Goal: Transaction & Acquisition: Purchase product/service

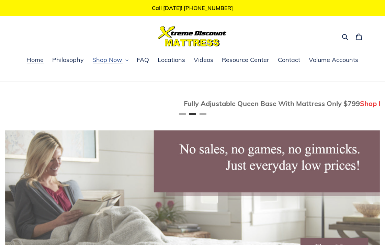
scroll to position [0, 375]
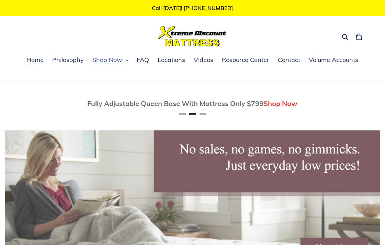
click at [126, 61] on icon "button" at bounding box center [126, 60] width 3 height 3
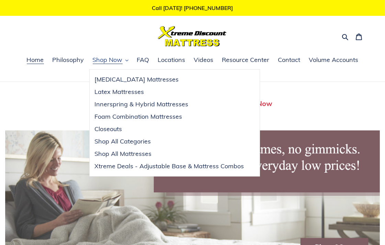
scroll to position [0, 0]
click at [123, 166] on span "Xtreme Deals - Adjustable Base & Mattress Combos" at bounding box center [169, 166] width 149 height 8
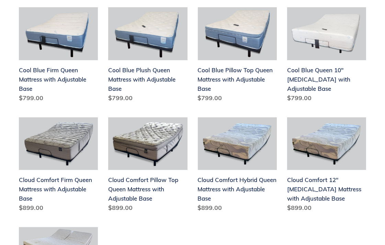
scroll to position [229, 0]
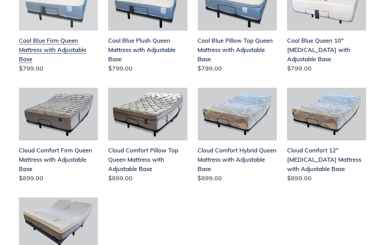
click at [52, 59] on link "Cool Blue Firm Queen Mattress with Adjustable Base" at bounding box center [58, 27] width 79 height 98
